Goal: Find specific page/section: Find specific page/section

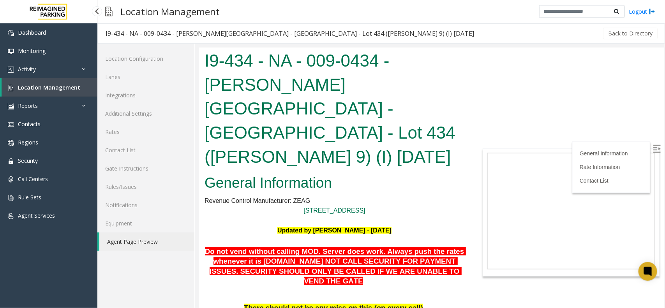
click at [59, 85] on span "Location Management" at bounding box center [49, 87] width 62 height 7
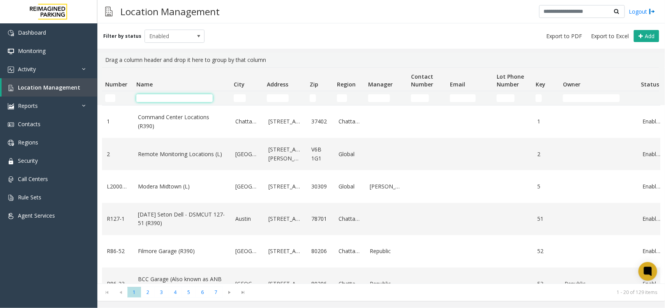
click at [160, 97] on input "Name Filter" at bounding box center [174, 98] width 76 height 8
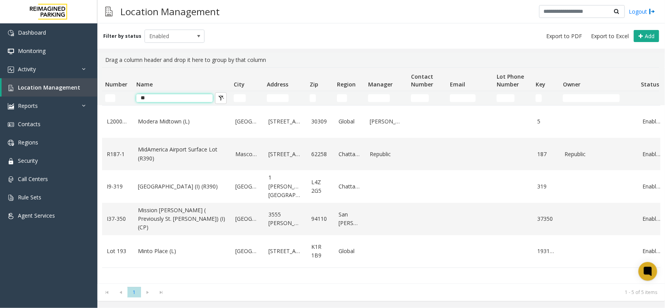
type input "*"
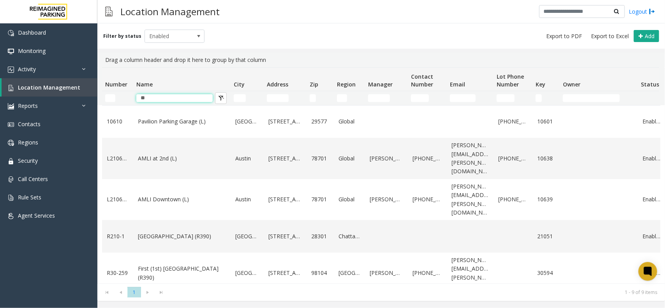
drag, startPoint x: 164, startPoint y: 96, endPoint x: 56, endPoint y: 89, distance: 109.0
click at [56, 89] on app-root "Dashboard Monitoring Activity Daily Activity Lane Activity Agent Activity Quali…" at bounding box center [332, 154] width 665 height 308
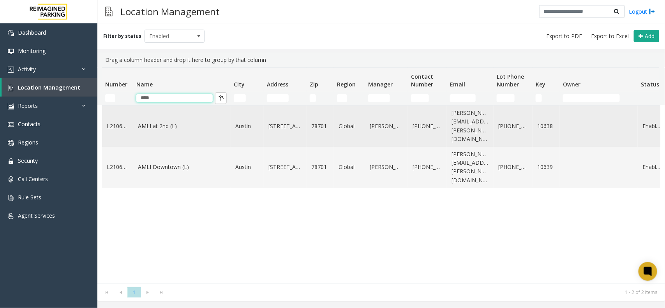
type input "****"
click at [170, 123] on link "AMLI at 2nd (L)" at bounding box center [182, 126] width 88 height 9
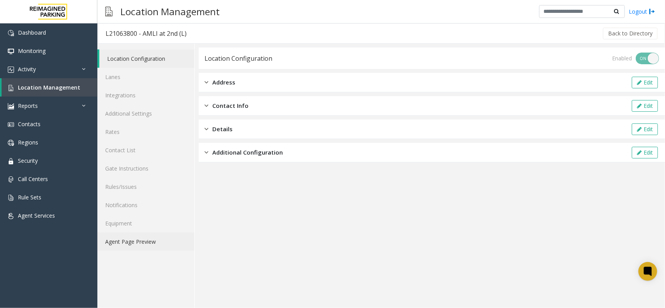
click at [138, 242] on link "Agent Page Preview" at bounding box center [145, 242] width 97 height 18
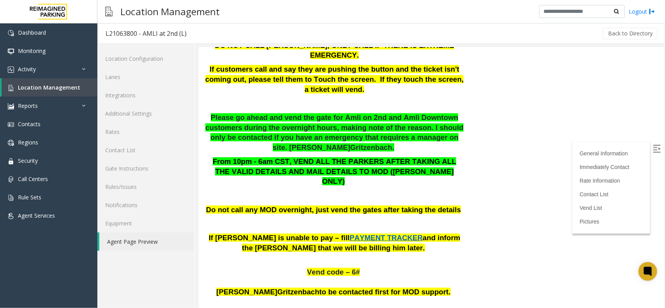
scroll to position [244, 0]
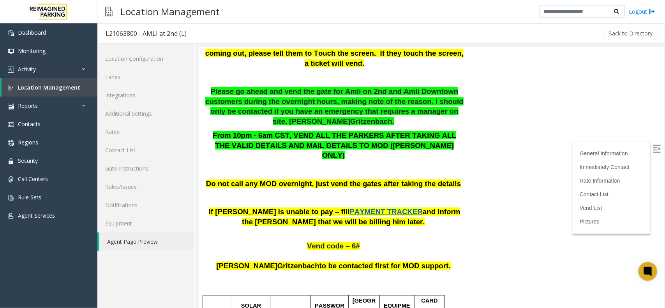
click at [349, 207] on span "PAYMENT TRACKER" at bounding box center [385, 211] width 73 height 8
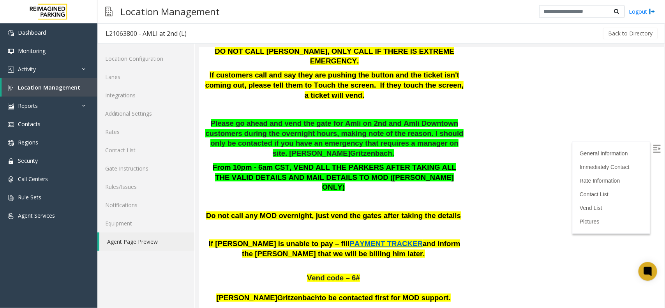
scroll to position [195, 0]
